Goal: Task Accomplishment & Management: Manage account settings

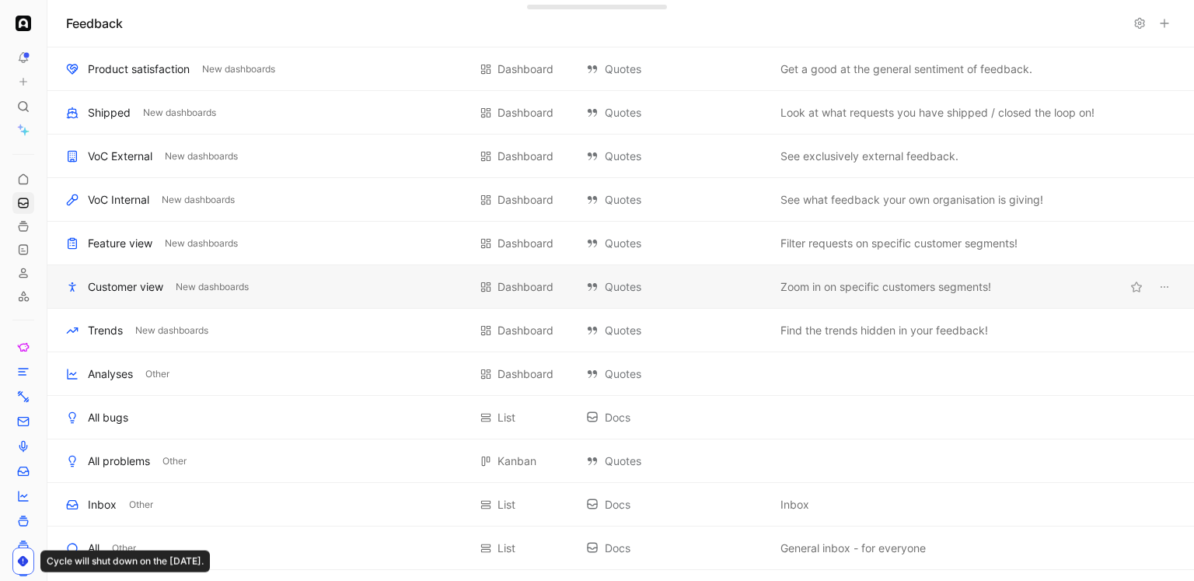
scroll to position [595, 0]
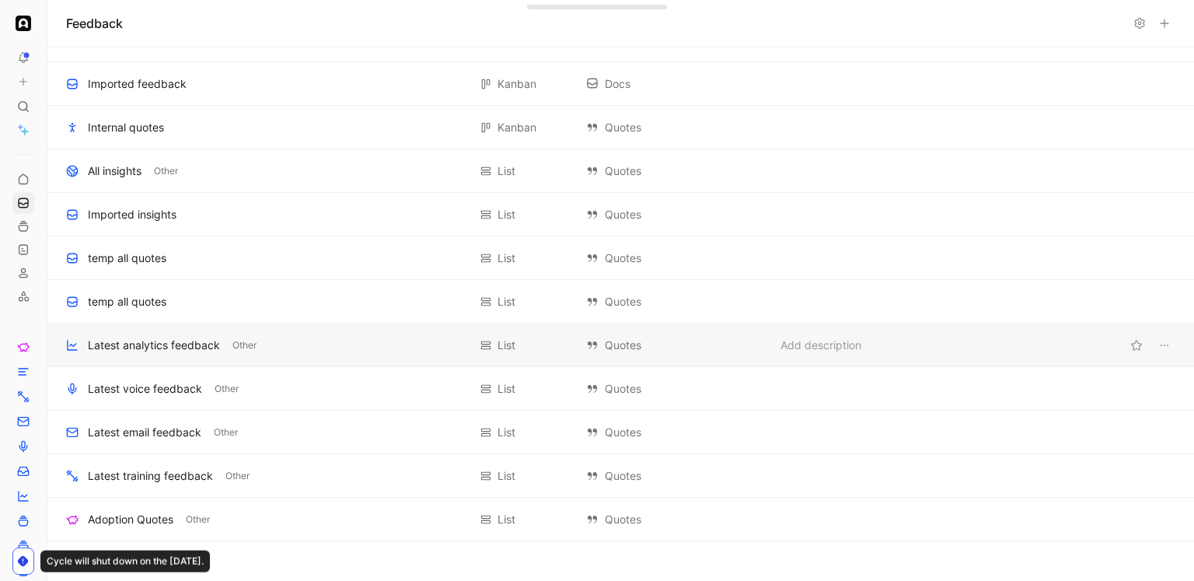
click at [167, 343] on div "Latest analytics feedback" at bounding box center [154, 345] width 132 height 19
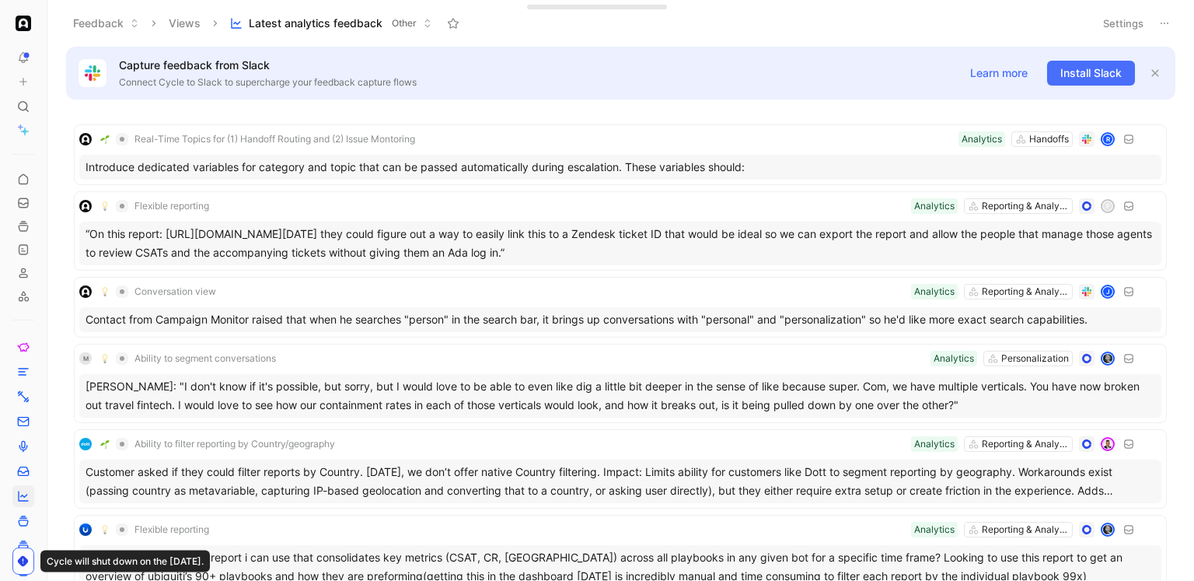
click at [1168, 19] on icon at bounding box center [1164, 23] width 12 height 12
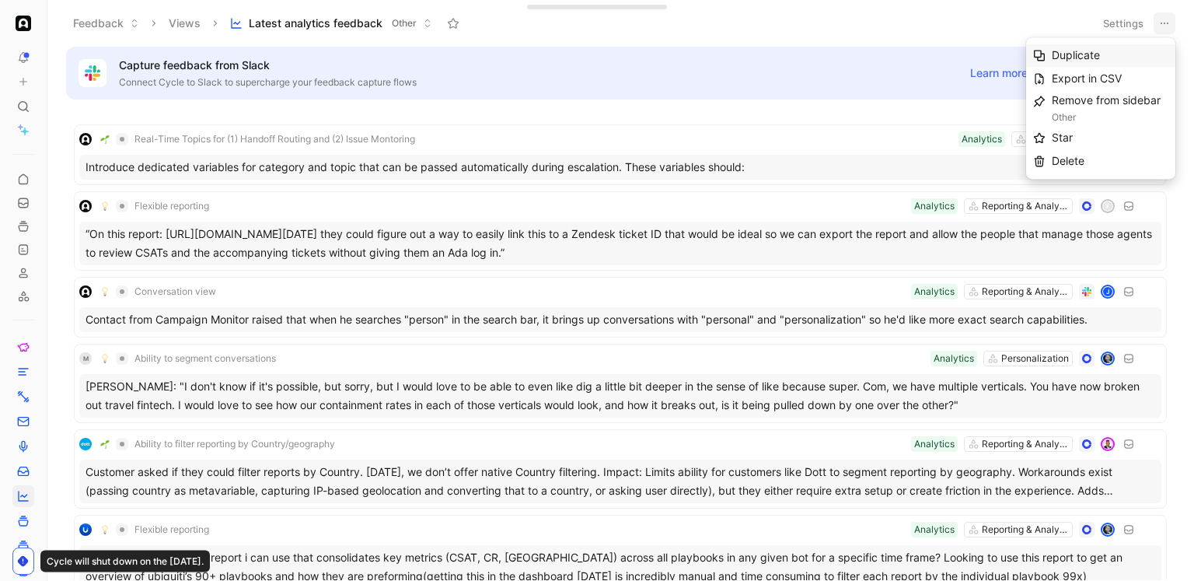
click at [1109, 51] on div "Duplicate" at bounding box center [1110, 55] width 117 height 19
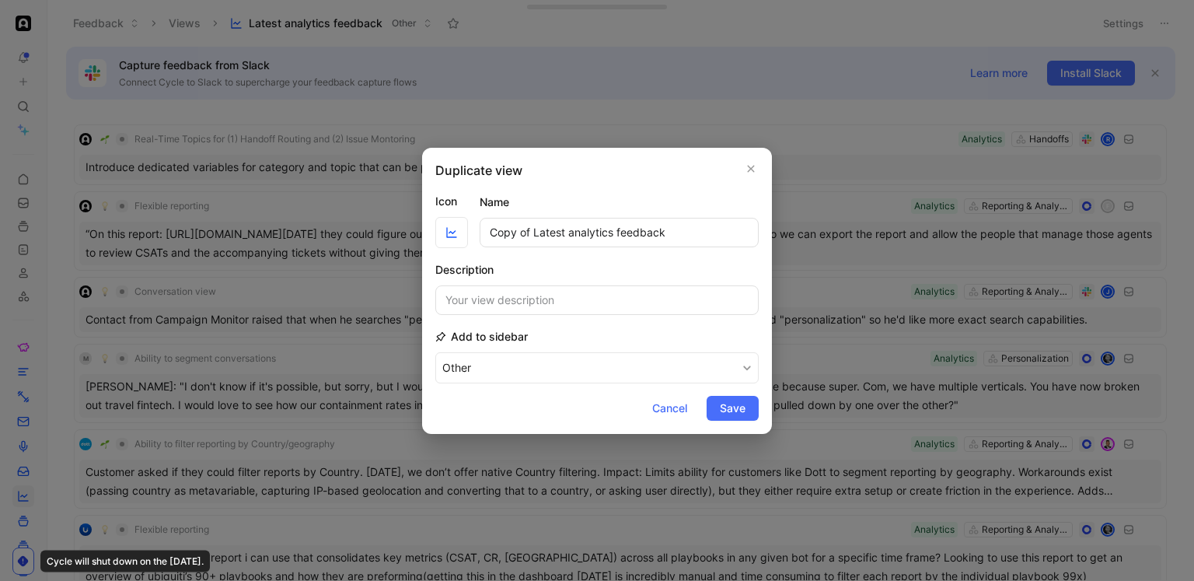
click at [570, 248] on form "Icon Name Copy of Latest analytics feedback Description Add to sidebar Other Ca…" at bounding box center [596, 306] width 323 height 229
drag, startPoint x: 535, startPoint y: 232, endPoint x: 467, endPoint y: 233, distance: 67.6
click at [467, 233] on div "Icon Name Copy of Latest analytics feedback" at bounding box center [596, 220] width 323 height 56
drag, startPoint x: 522, startPoint y: 232, endPoint x: 569, endPoint y: 233, distance: 47.4
click at [569, 233] on input "Latest analytics feedback" at bounding box center [619, 233] width 279 height 30
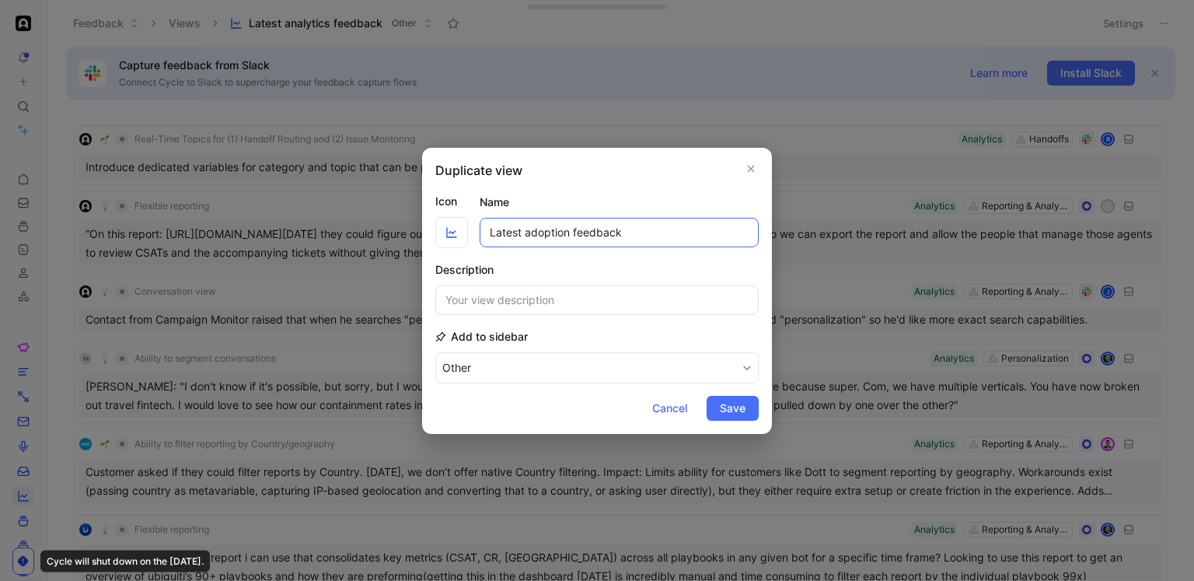
click at [529, 233] on input "Latest adoption feedback" at bounding box center [619, 233] width 279 height 30
type input "Latest Adoption feedback"
click at [454, 239] on icon "button" at bounding box center [451, 232] width 12 height 12
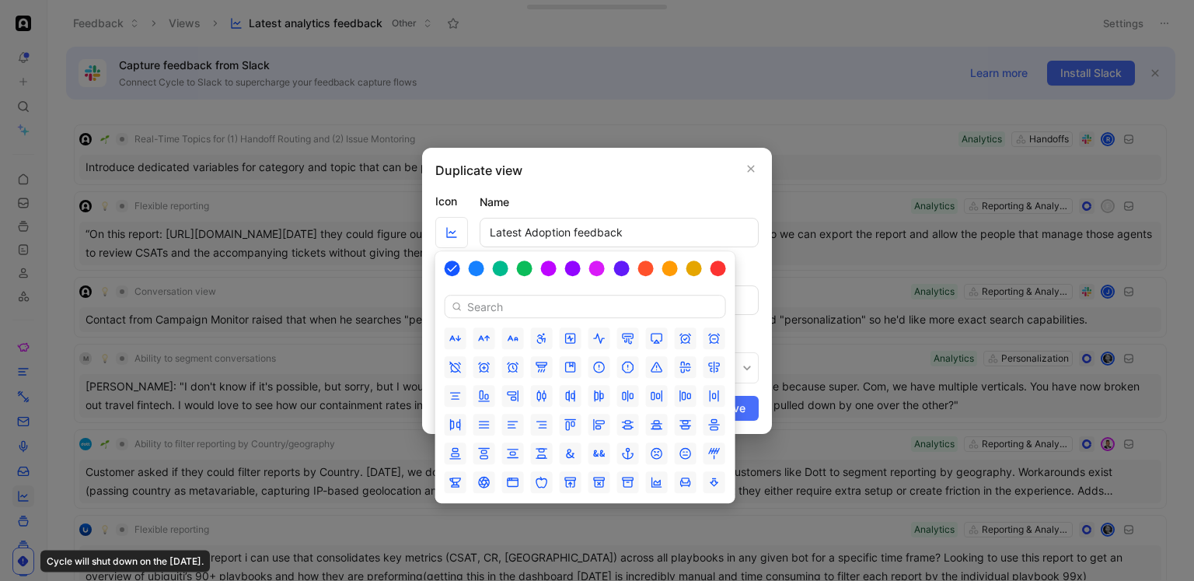
click at [493, 305] on input at bounding box center [585, 306] width 281 height 23
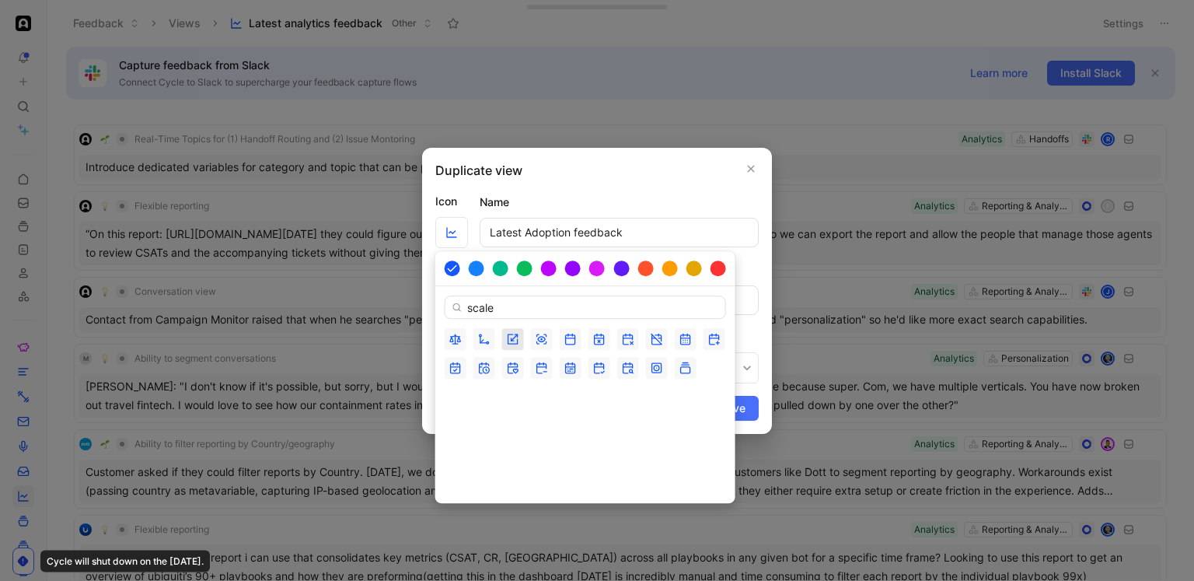
type input "scale"
click at [508, 339] on icon "button" at bounding box center [512, 338] width 9 height 9
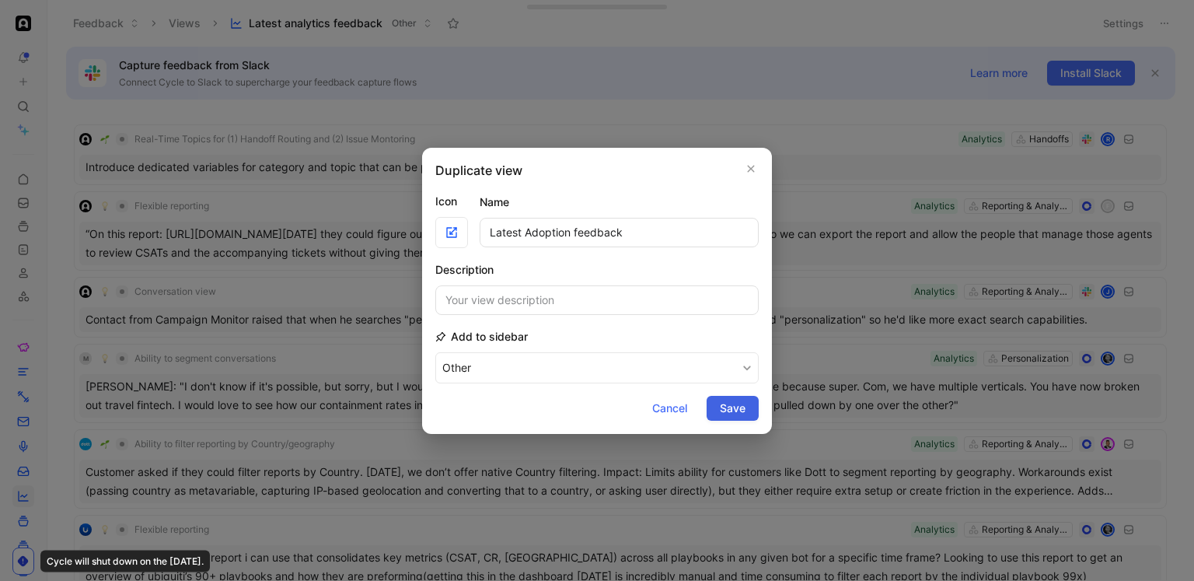
click at [725, 409] on span "Save" at bounding box center [733, 408] width 26 height 19
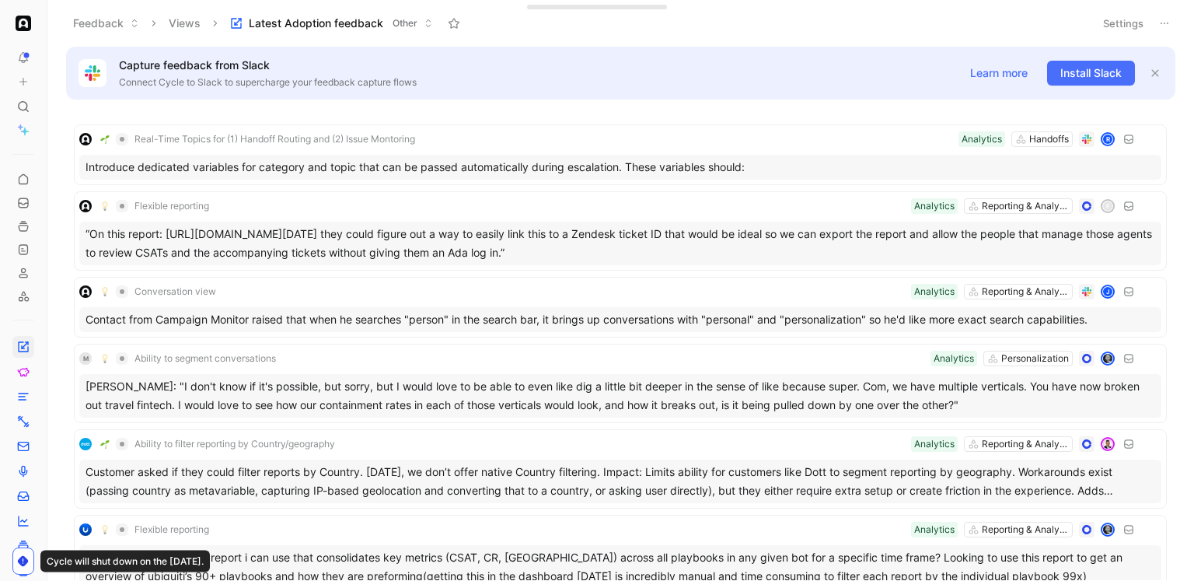
click at [1102, 17] on button "Settings" at bounding box center [1123, 23] width 54 height 22
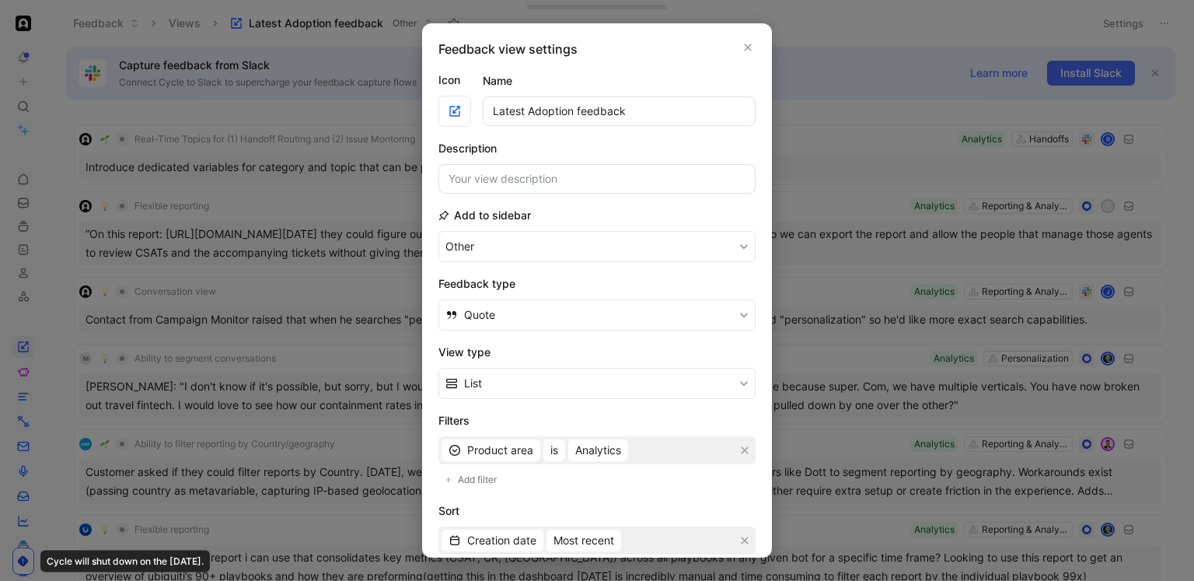
click at [546, 348] on h2 "View type" at bounding box center [596, 352] width 317 height 19
click at [584, 452] on span "Analytics" at bounding box center [598, 450] width 46 height 19
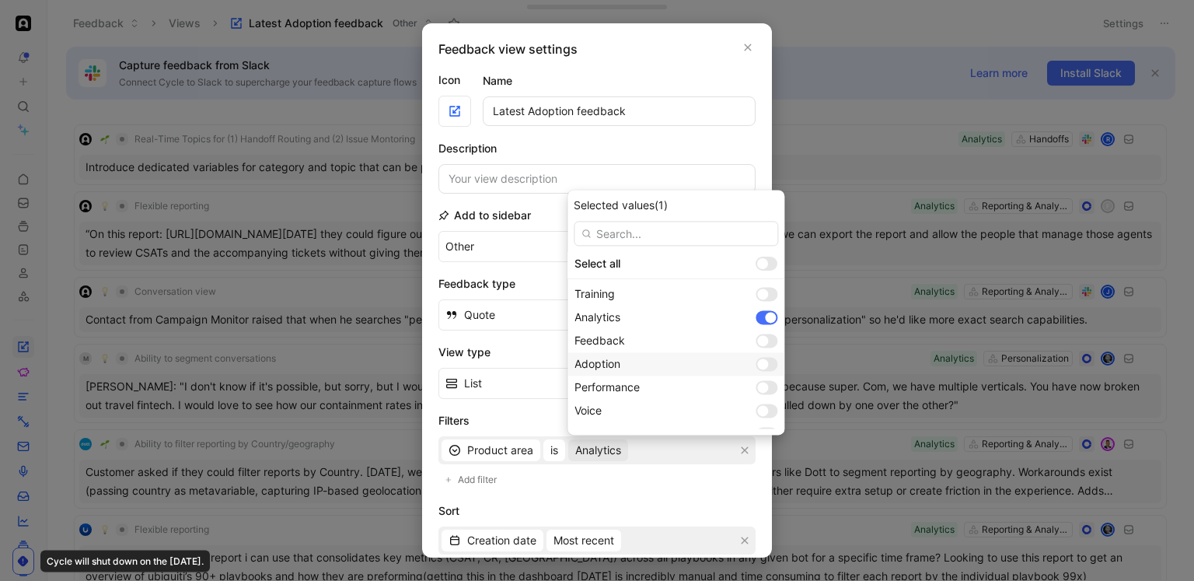
click at [757, 361] on div at bounding box center [762, 364] width 11 height 11
click at [756, 312] on div at bounding box center [767, 318] width 22 height 14
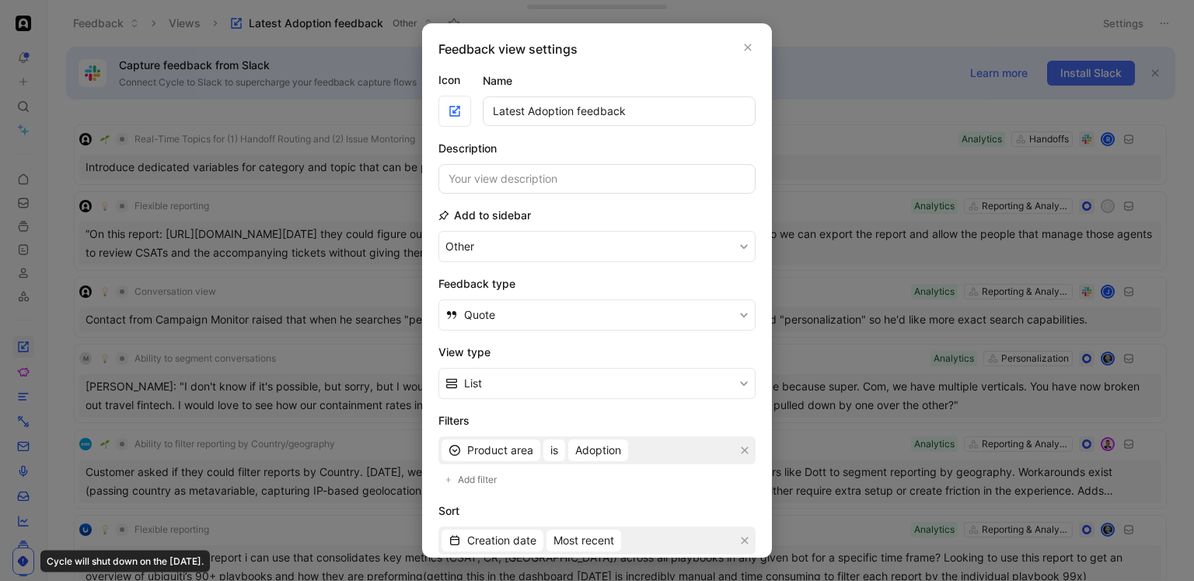
scroll to position [194, 0]
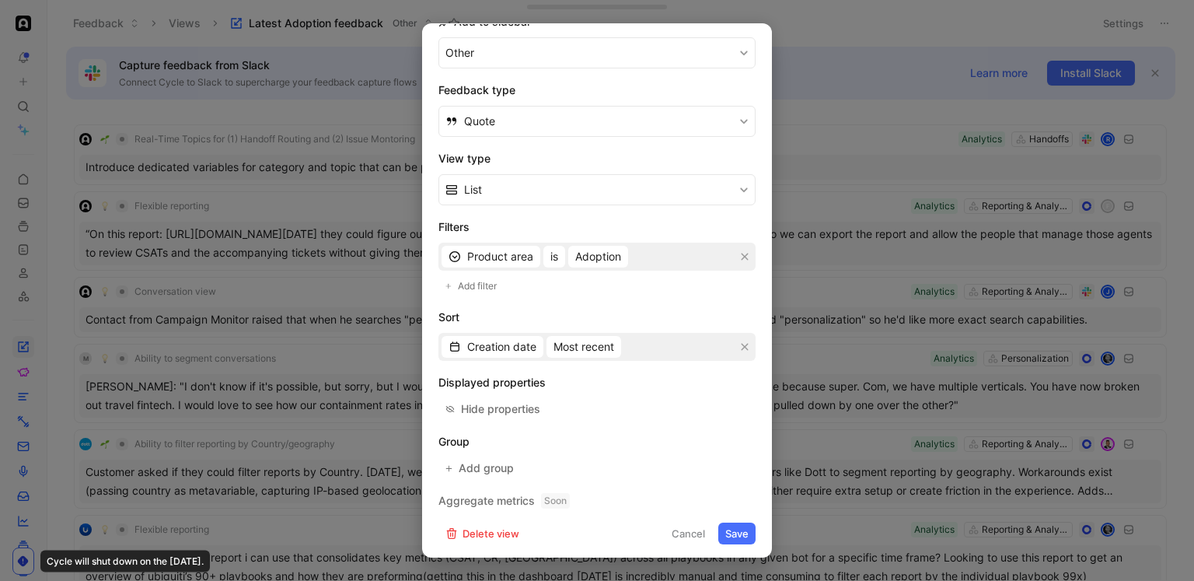
click at [738, 530] on button "Save" at bounding box center [736, 533] width 37 height 22
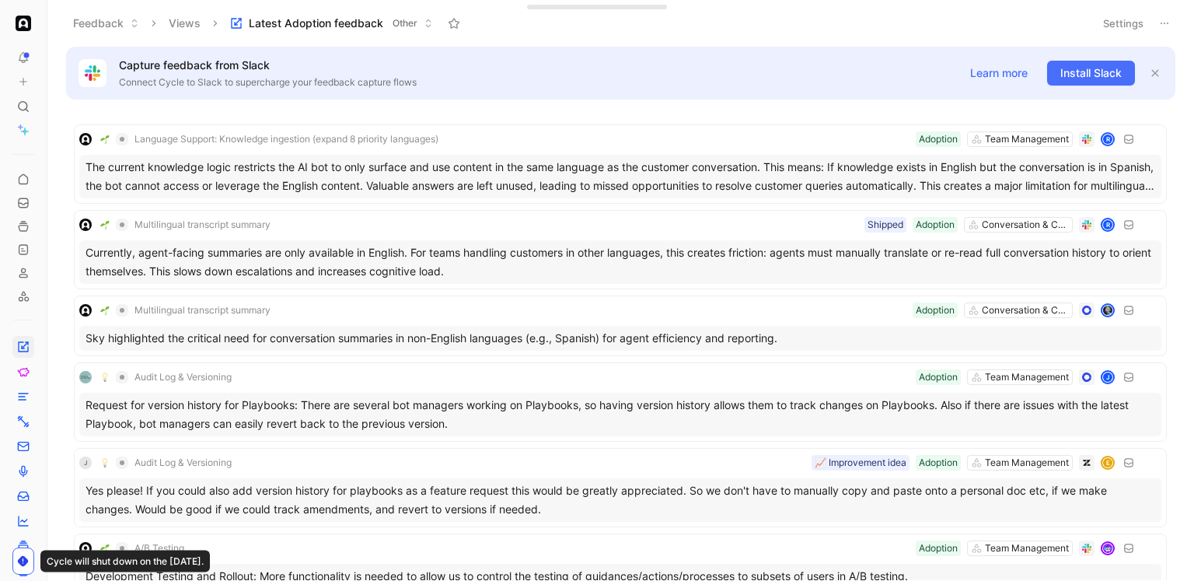
click at [1157, 24] on button at bounding box center [1165, 23] width 22 height 22
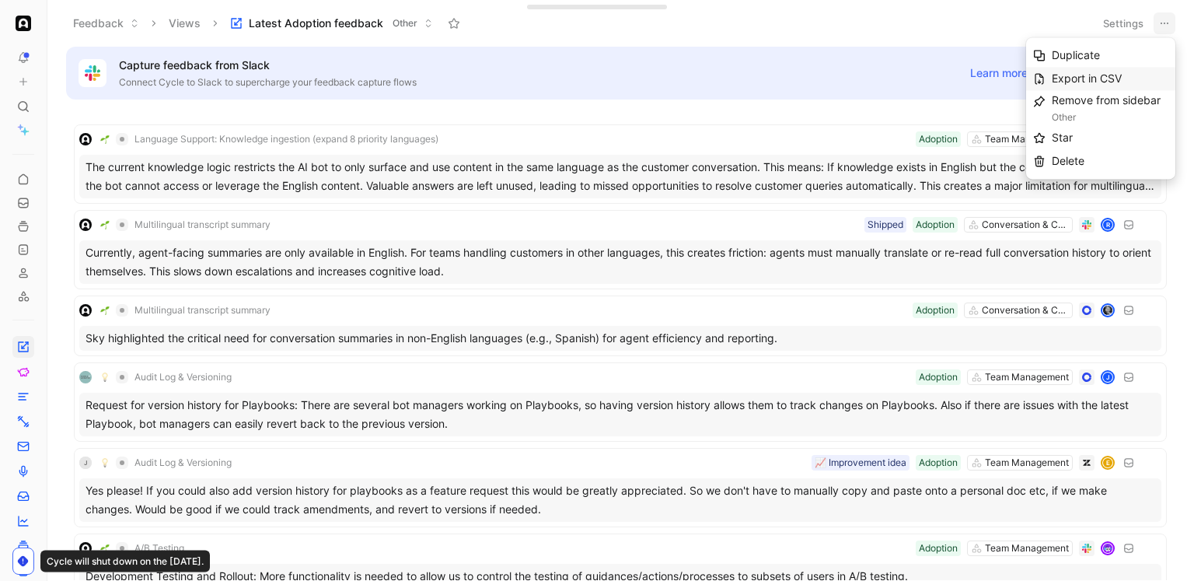
click at [1109, 77] on span "Export in CSV" at bounding box center [1087, 78] width 70 height 13
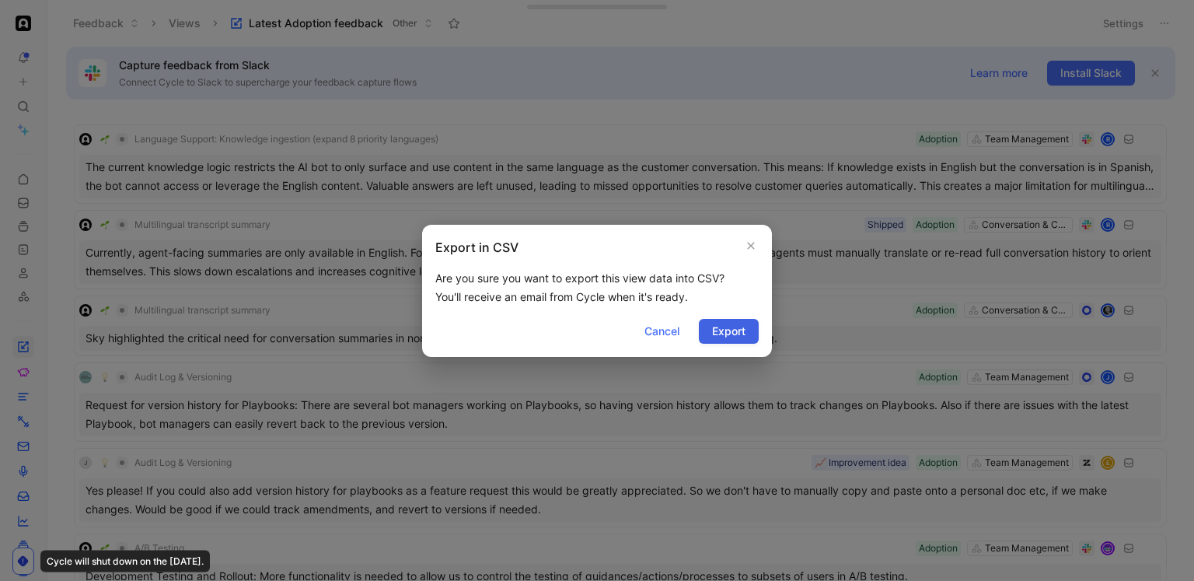
click at [728, 339] on span "Export" at bounding box center [728, 331] width 33 height 19
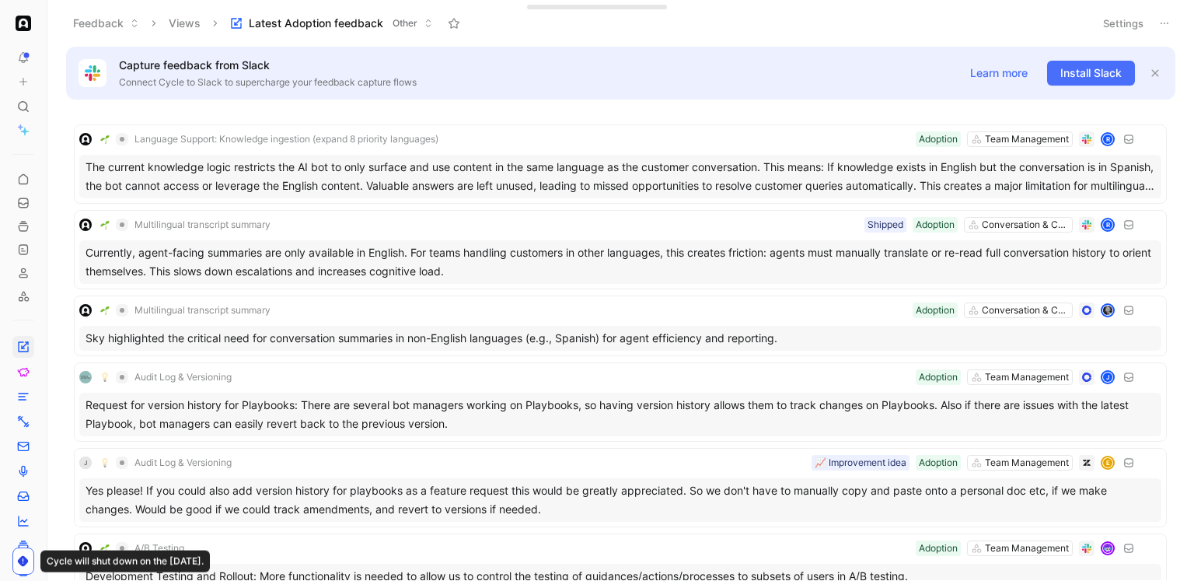
click at [1164, 21] on icon at bounding box center [1164, 23] width 12 height 12
click at [1164, 19] on icon at bounding box center [1164, 23] width 12 height 12
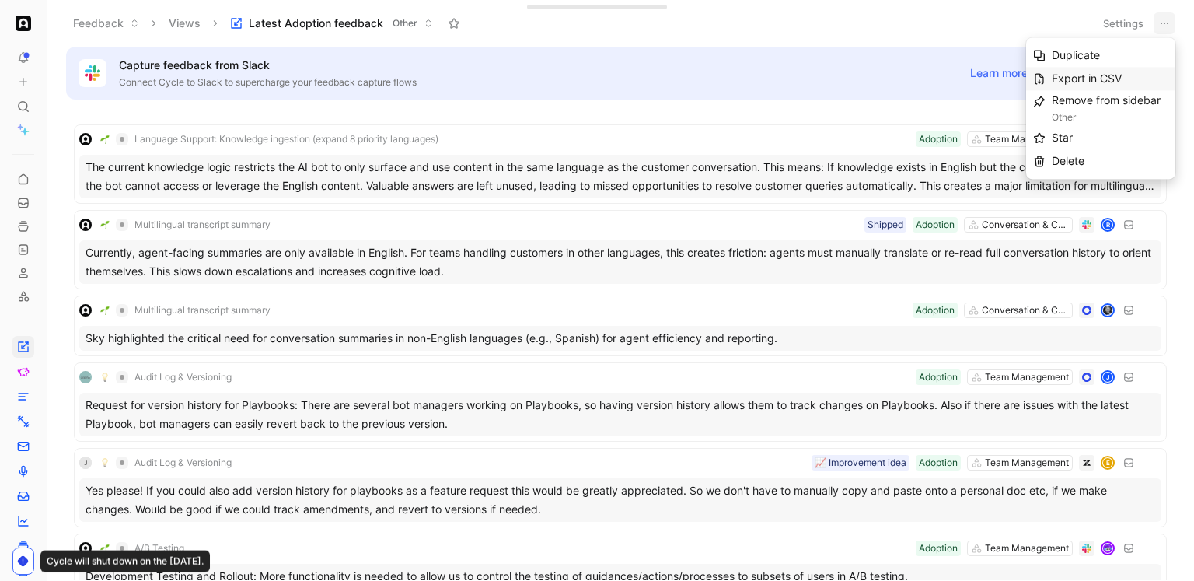
click at [1090, 75] on span "Export in CSV" at bounding box center [1087, 78] width 70 height 13
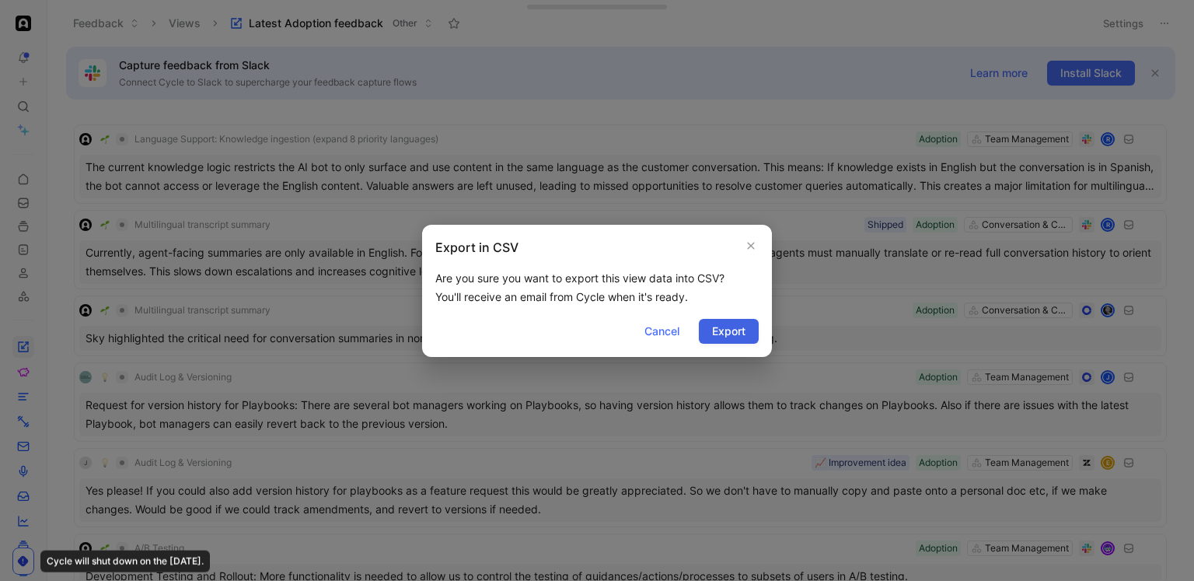
click at [736, 328] on span "Export" at bounding box center [728, 331] width 33 height 19
